Goal: Obtain resource: Obtain resource

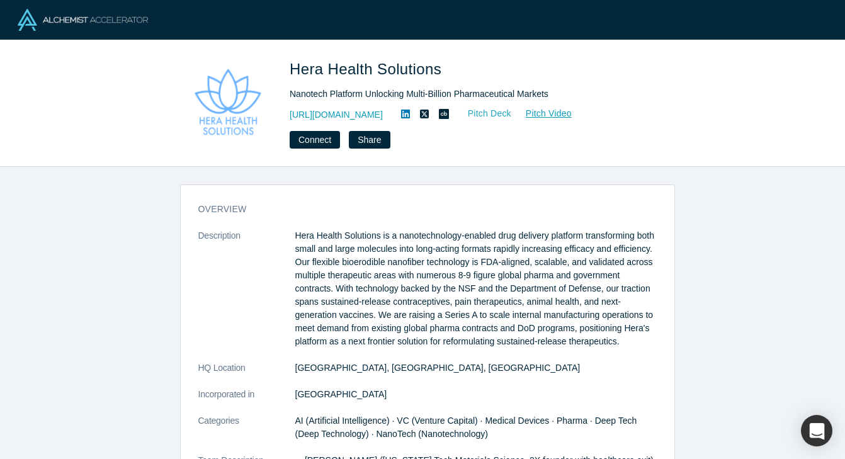
click at [512, 110] on link "Pitch Deck" at bounding box center [483, 113] width 58 height 14
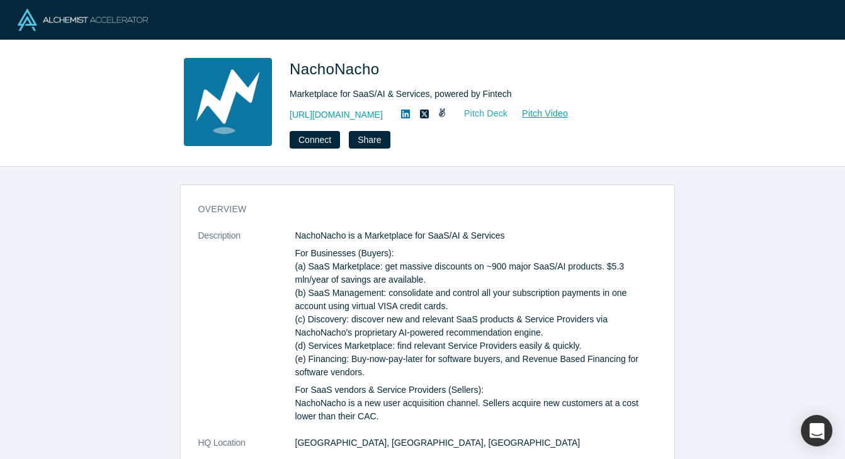
click at [493, 110] on link "Pitch Deck" at bounding box center [479, 113] width 58 height 14
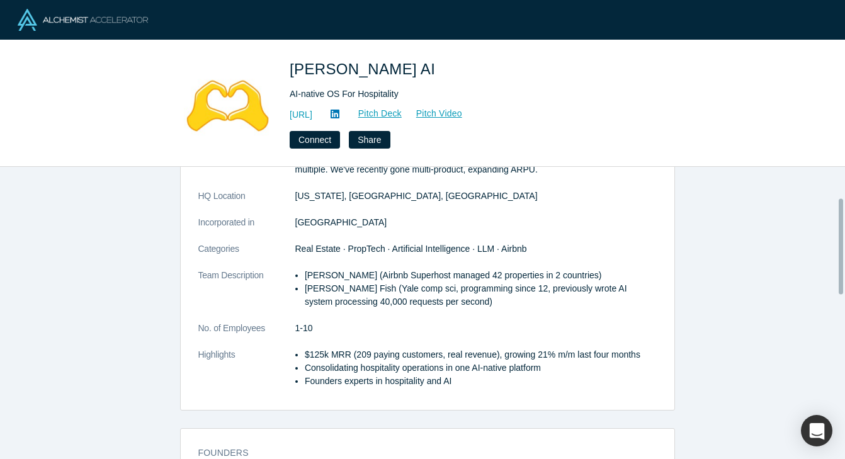
scroll to position [93, 0]
click at [402, 110] on link "Pitch Deck" at bounding box center [373, 113] width 58 height 14
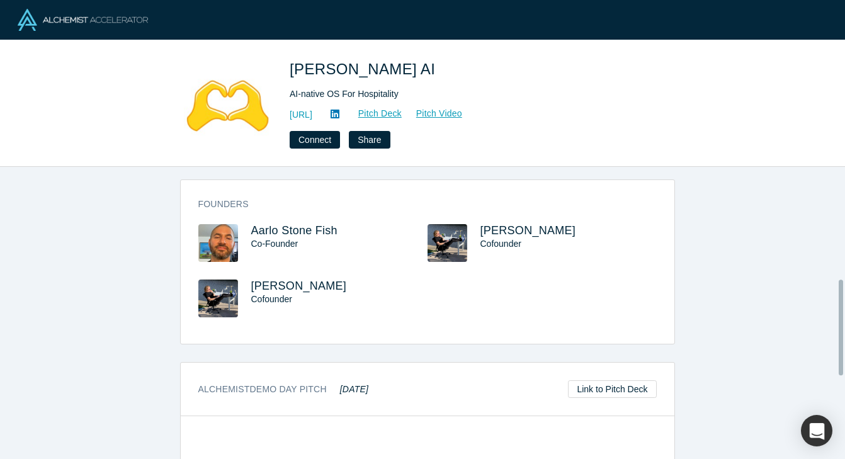
scroll to position [594, 0]
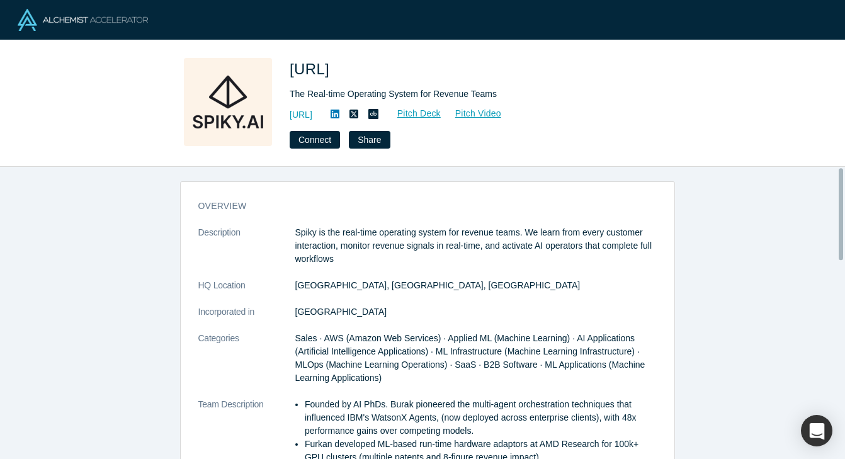
scroll to position [17, 0]
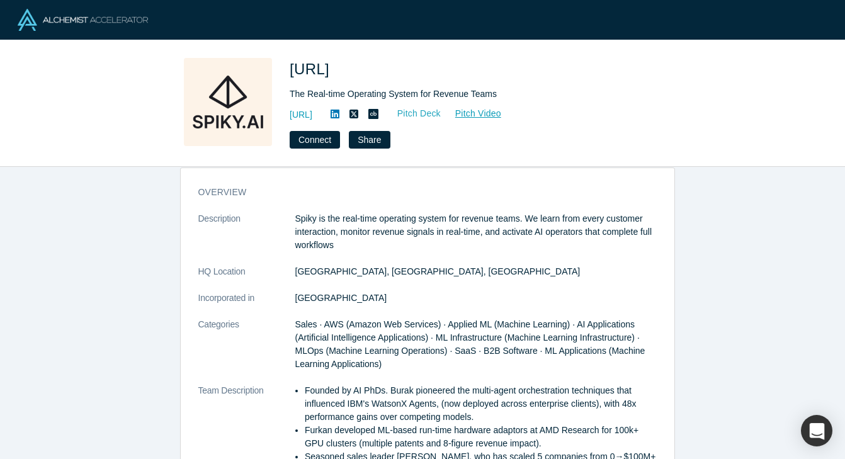
click at [441, 115] on link "Pitch Deck" at bounding box center [412, 113] width 58 height 14
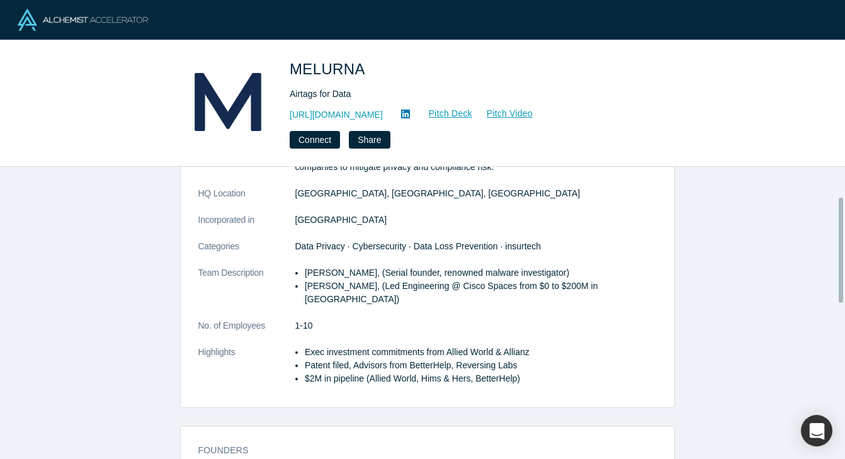
scroll to position [84, 0]
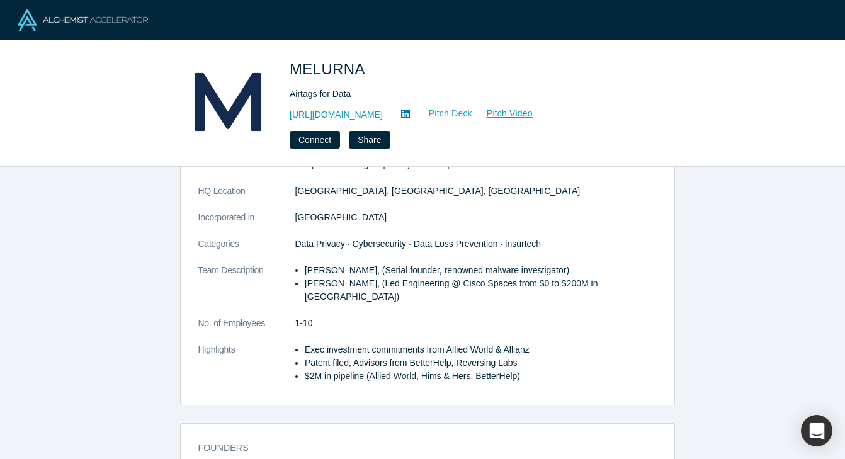
click at [456, 117] on link "Pitch Deck" at bounding box center [444, 113] width 58 height 14
